Goal: Task Accomplishment & Management: Use online tool/utility

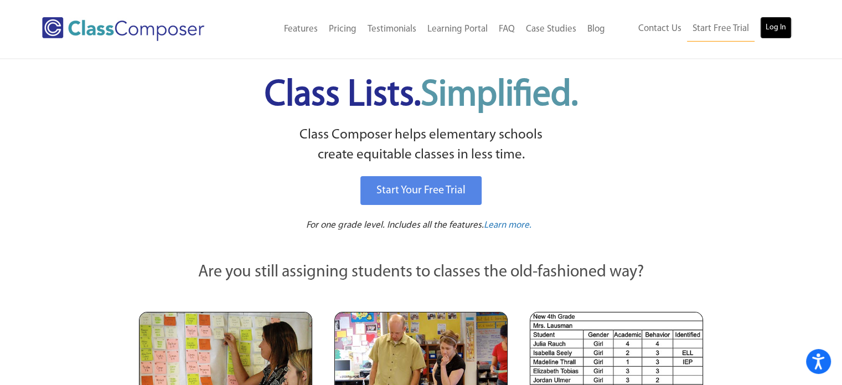
click at [780, 25] on link "Log In" at bounding box center [776, 28] width 32 height 22
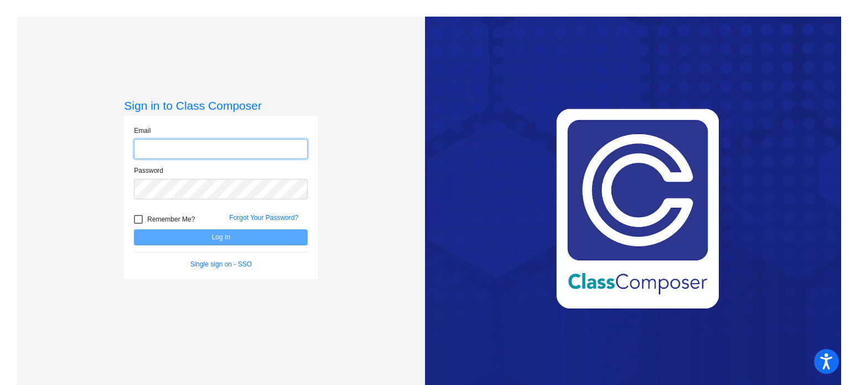
type input "[EMAIL_ADDRESS][DOMAIN_NAME]"
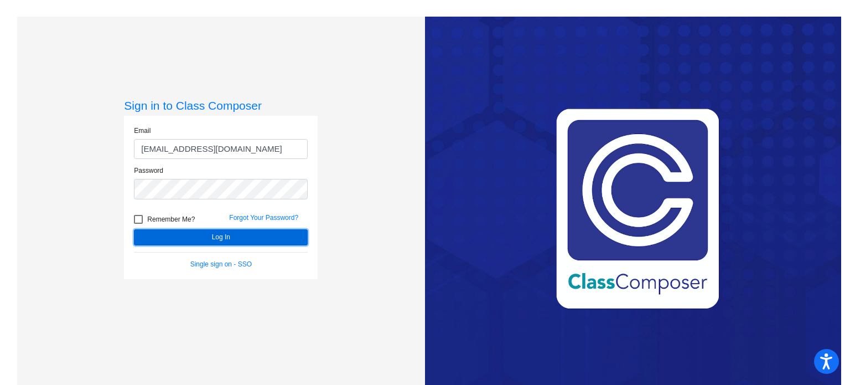
click at [281, 236] on button "Log In" at bounding box center [221, 237] width 174 height 16
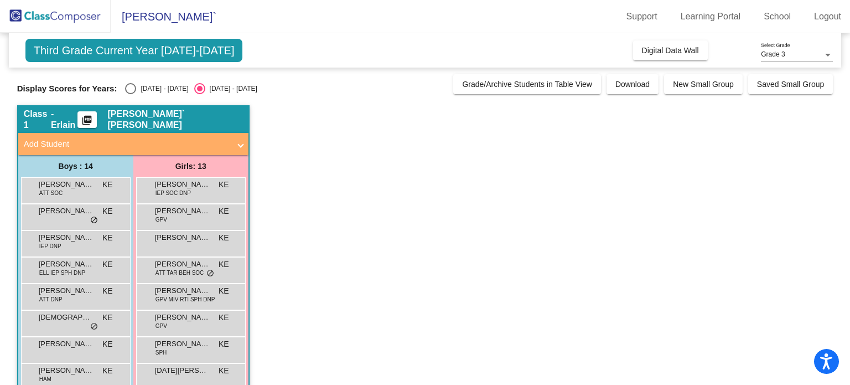
click at [129, 89] on div "Select an option" at bounding box center [130, 88] width 11 height 11
click at [130, 94] on input "[DATE] - [DATE]" at bounding box center [130, 94] width 1 height 1
radio input "true"
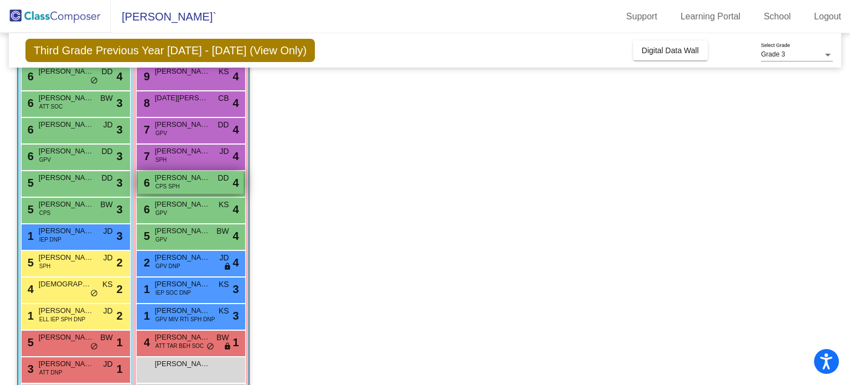
scroll to position [113, 0]
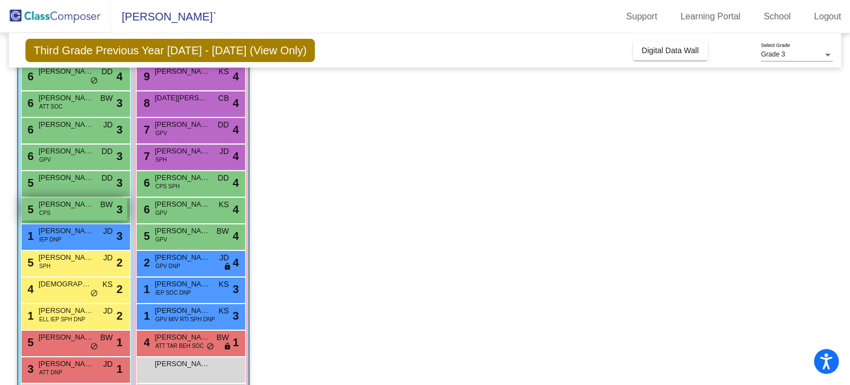
click at [104, 208] on span "BW" at bounding box center [106, 205] width 13 height 12
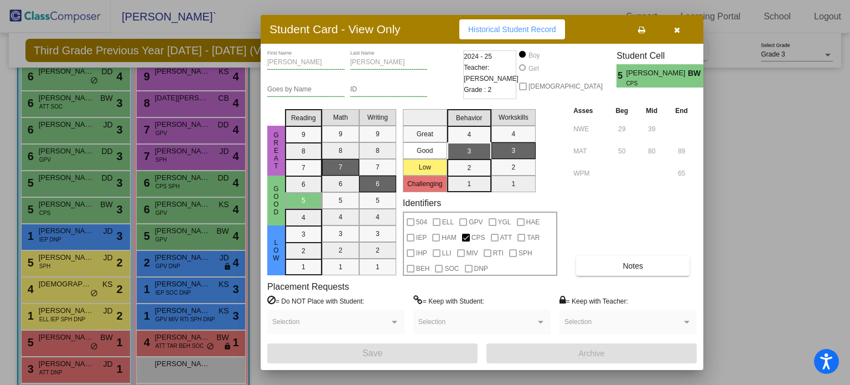
click at [675, 29] on icon "button" at bounding box center [677, 30] width 6 height 8
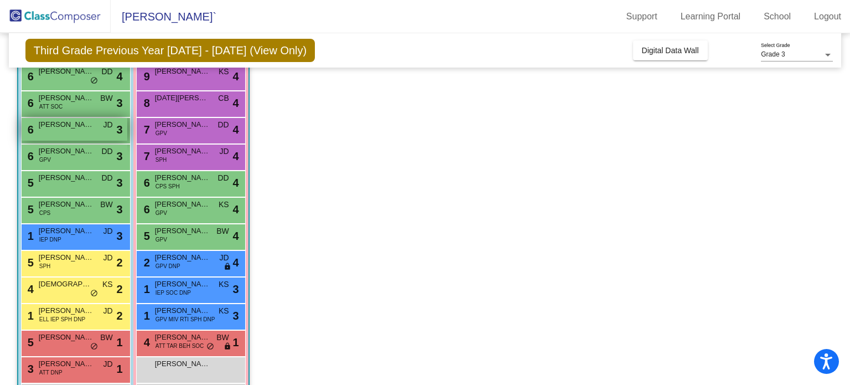
click at [82, 132] on div "6 Deaunte [PERSON_NAME] lock do_not_disturb_alt 3" at bounding box center [75, 129] width 106 height 23
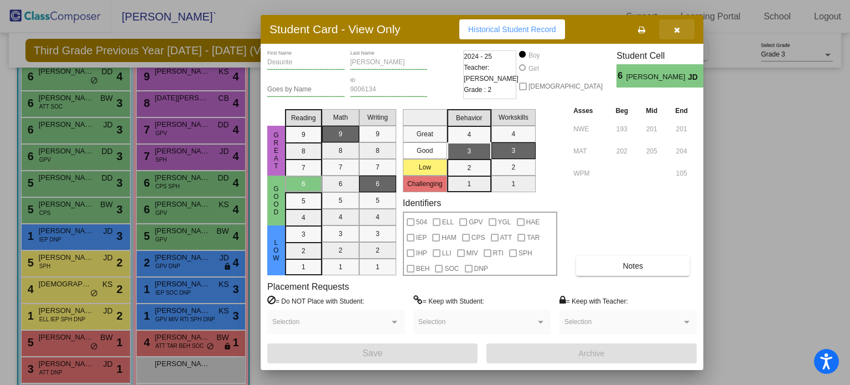
click at [674, 33] on icon "button" at bounding box center [677, 30] width 6 height 8
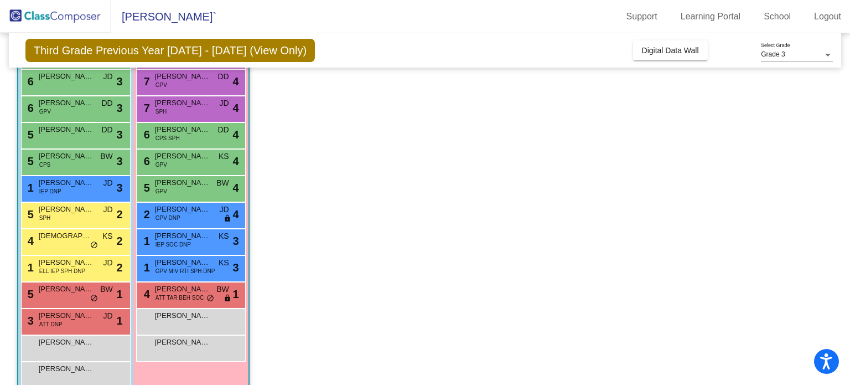
scroll to position [174, 0]
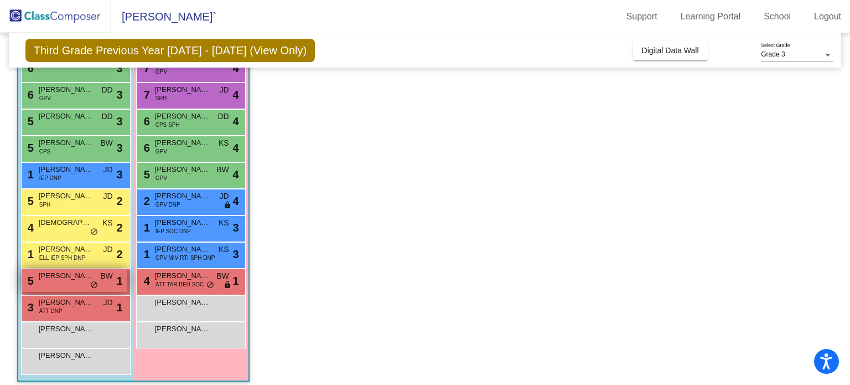
click at [63, 285] on div "5 [PERSON_NAME] BW lock do_not_disturb_alt 1" at bounding box center [75, 280] width 106 height 23
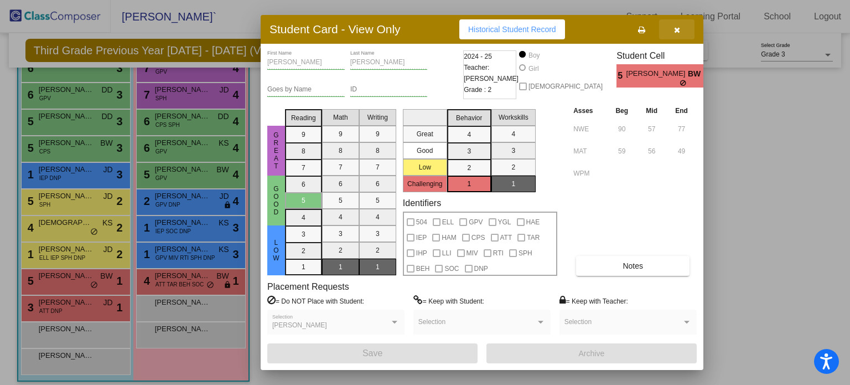
click at [674, 29] on icon "button" at bounding box center [677, 30] width 6 height 8
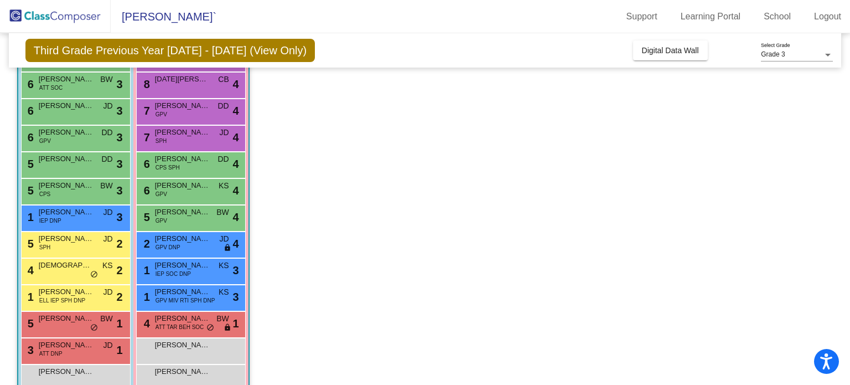
scroll to position [131, 0]
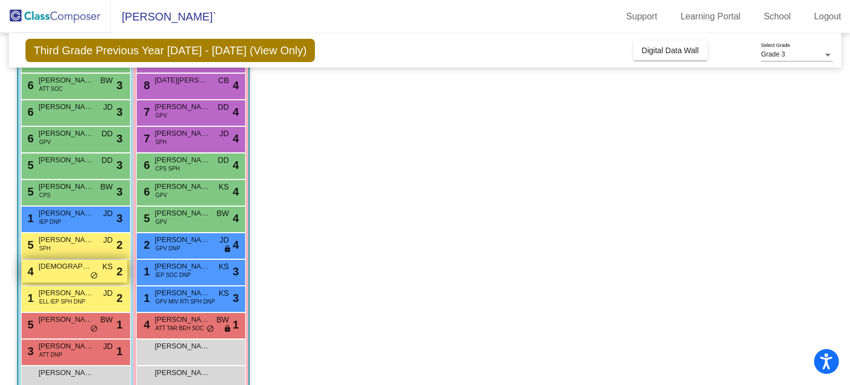
click at [63, 268] on span "[DEMOGRAPHIC_DATA][PERSON_NAME]" at bounding box center [66, 266] width 55 height 11
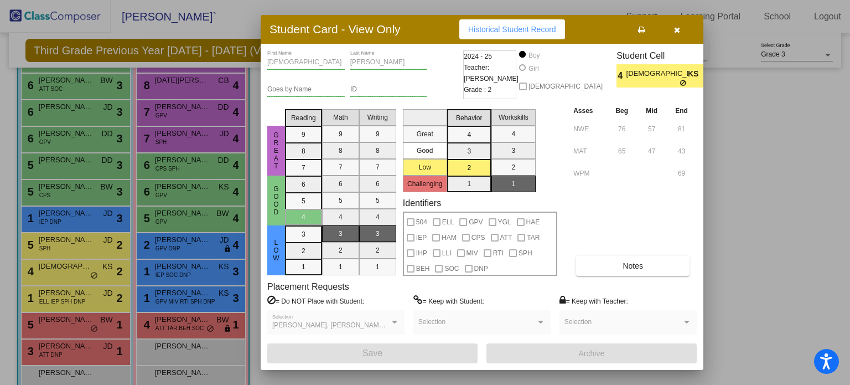
click at [671, 24] on button "button" at bounding box center [676, 29] width 35 height 20
